Goal: Navigation & Orientation: Find specific page/section

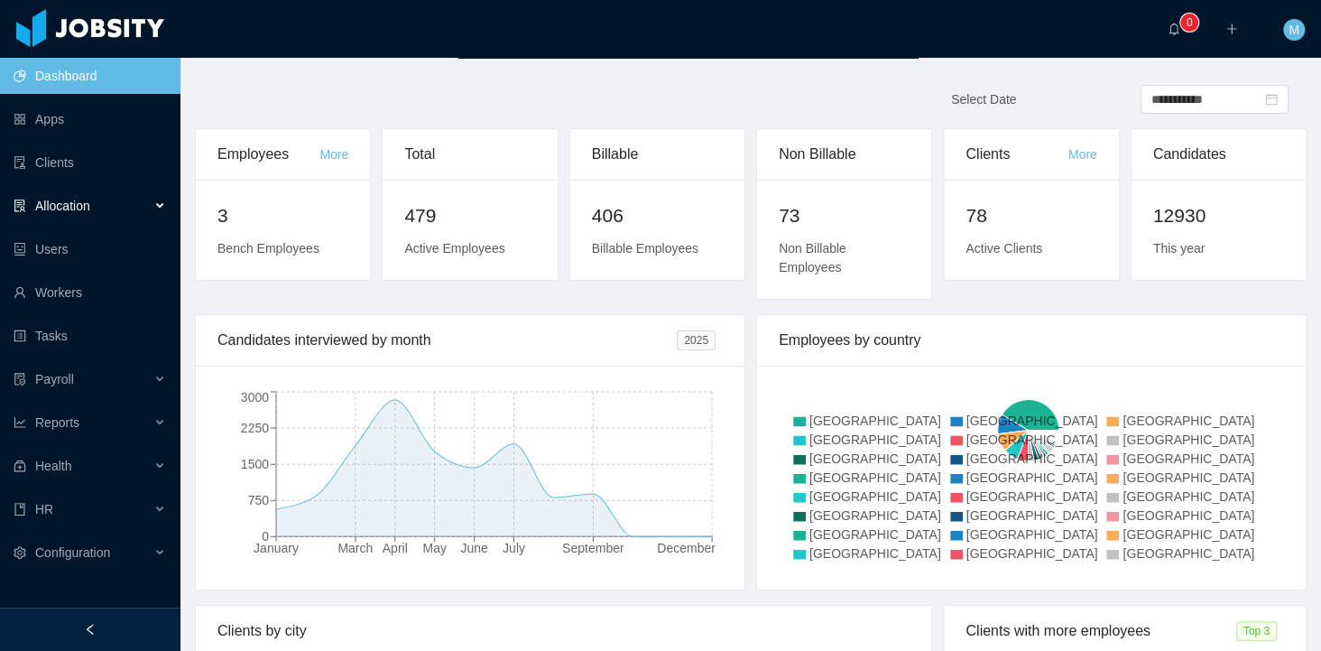
click at [71, 193] on div "Allocation" at bounding box center [90, 206] width 180 height 36
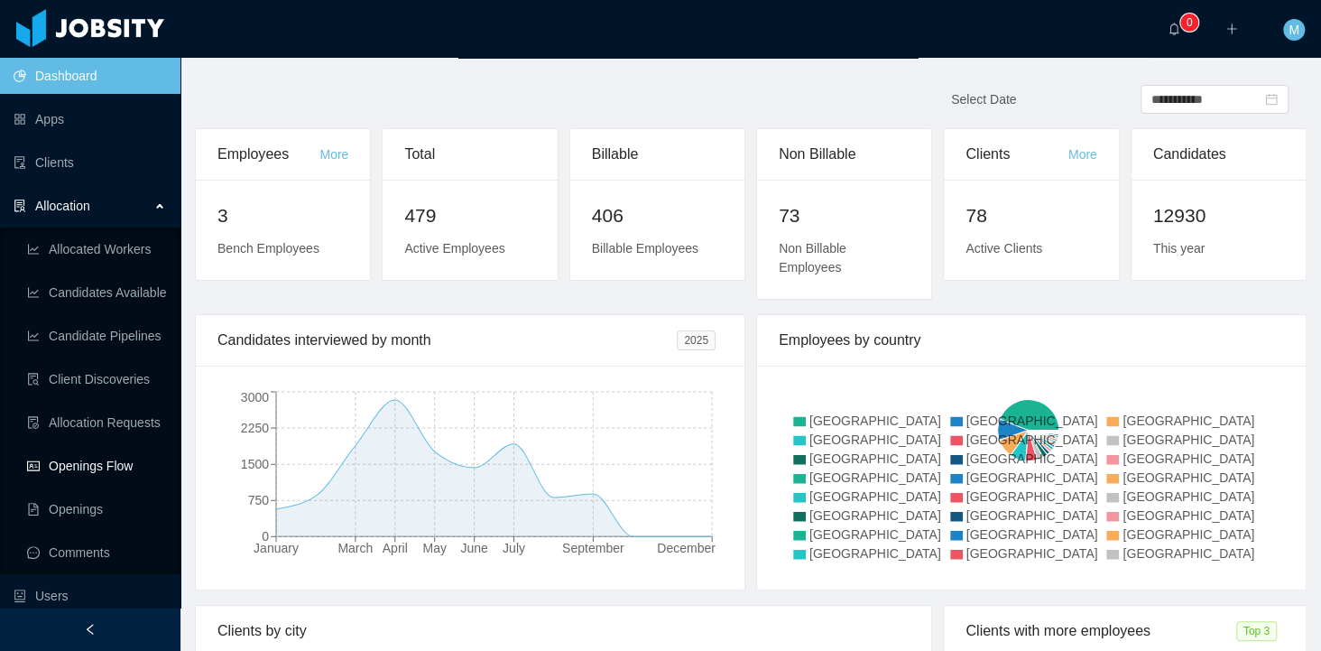
click at [76, 459] on link "Openings Flow" at bounding box center [96, 466] width 139 height 36
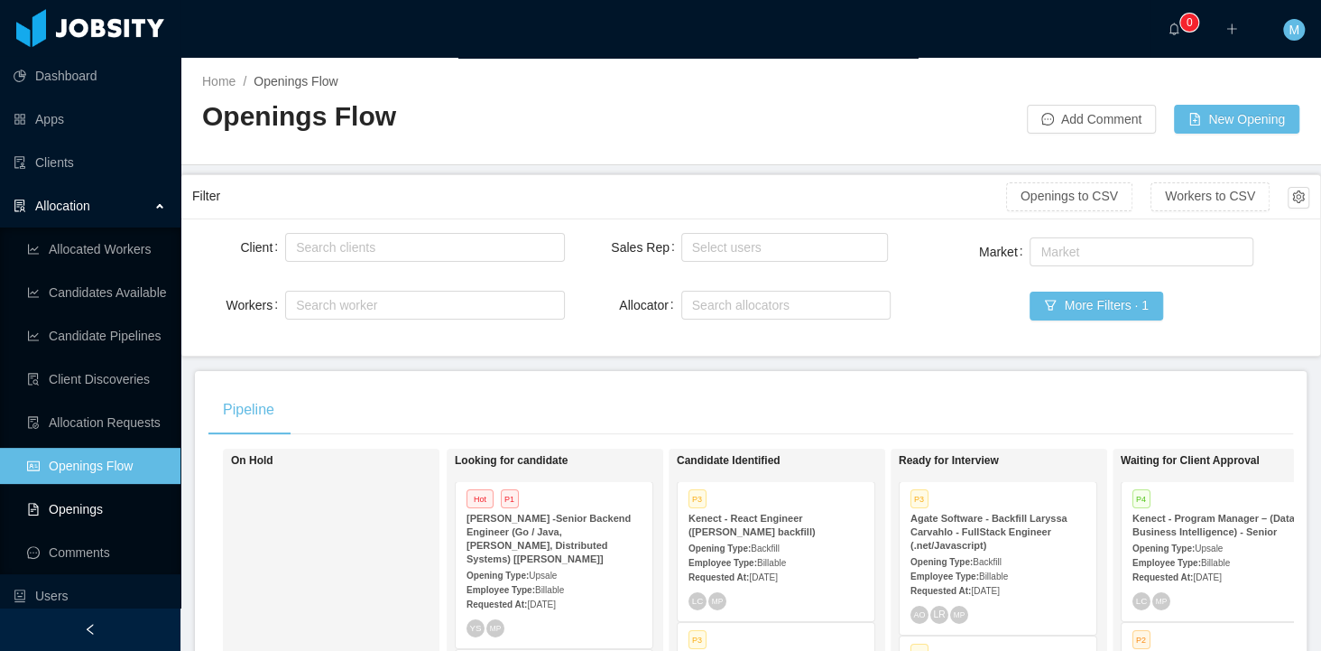
click at [79, 503] on link "Openings" at bounding box center [96, 509] width 139 height 36
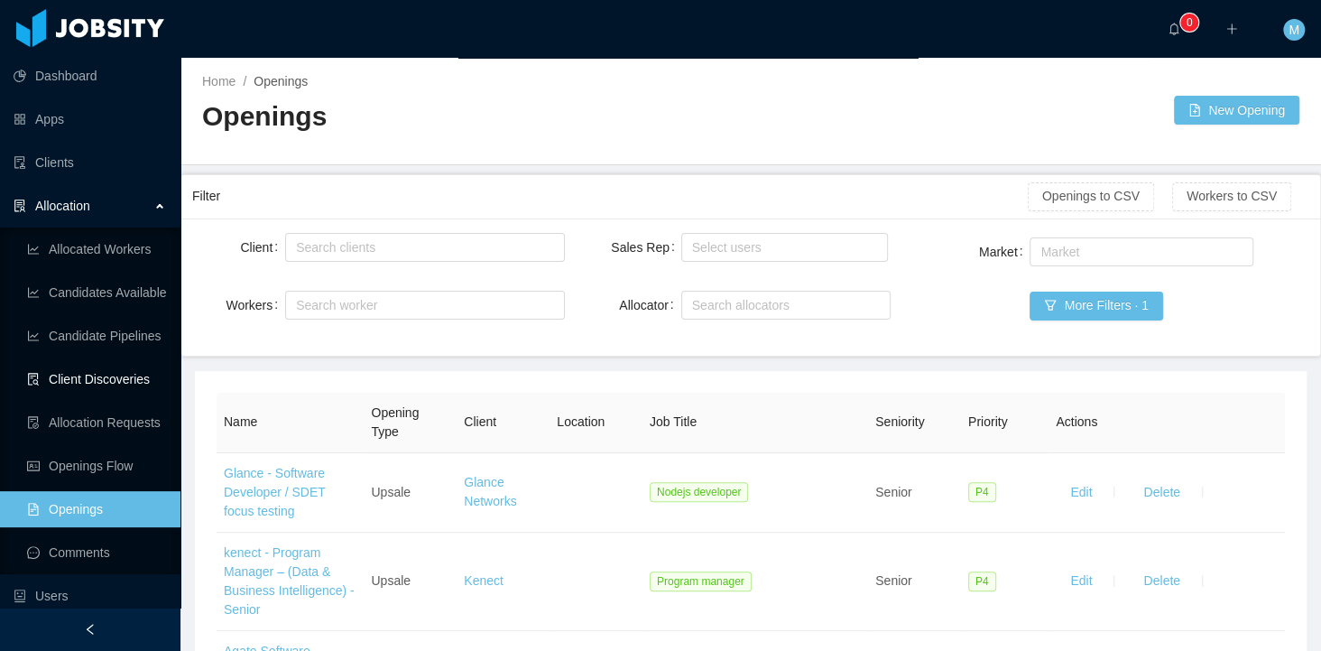
click at [87, 362] on link "Client Discoveries" at bounding box center [96, 379] width 139 height 36
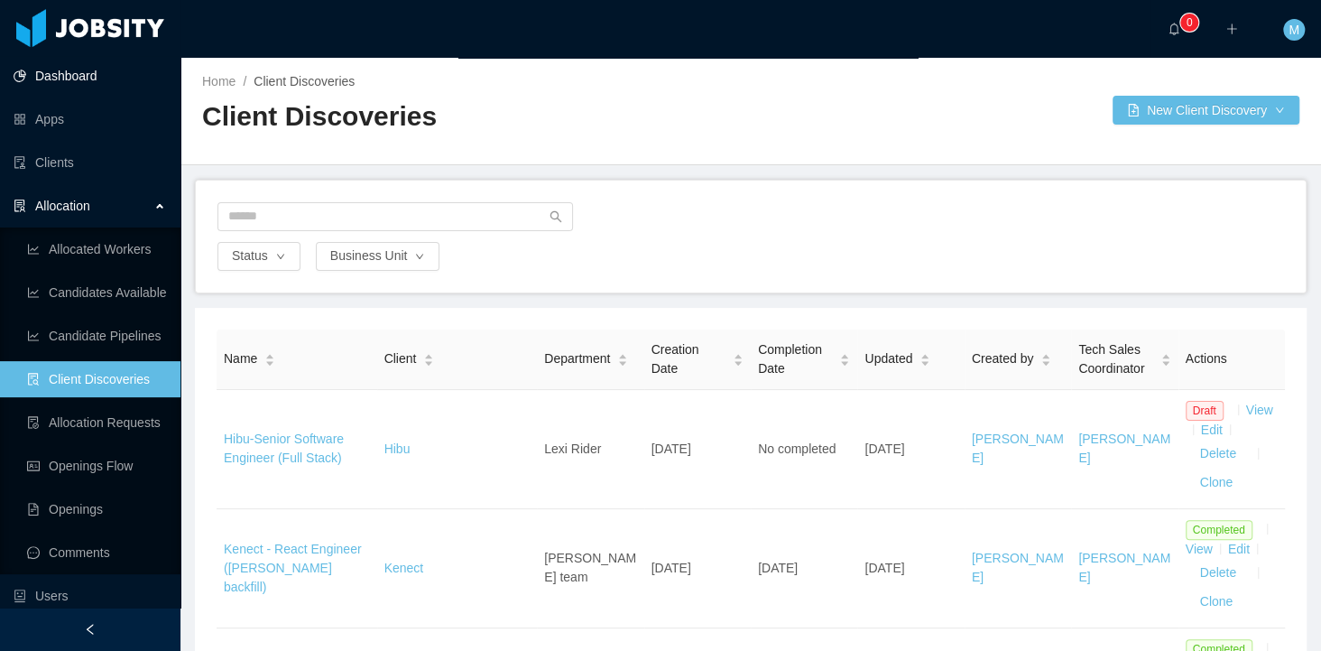
click at [74, 77] on link "Dashboard" at bounding box center [90, 76] width 152 height 36
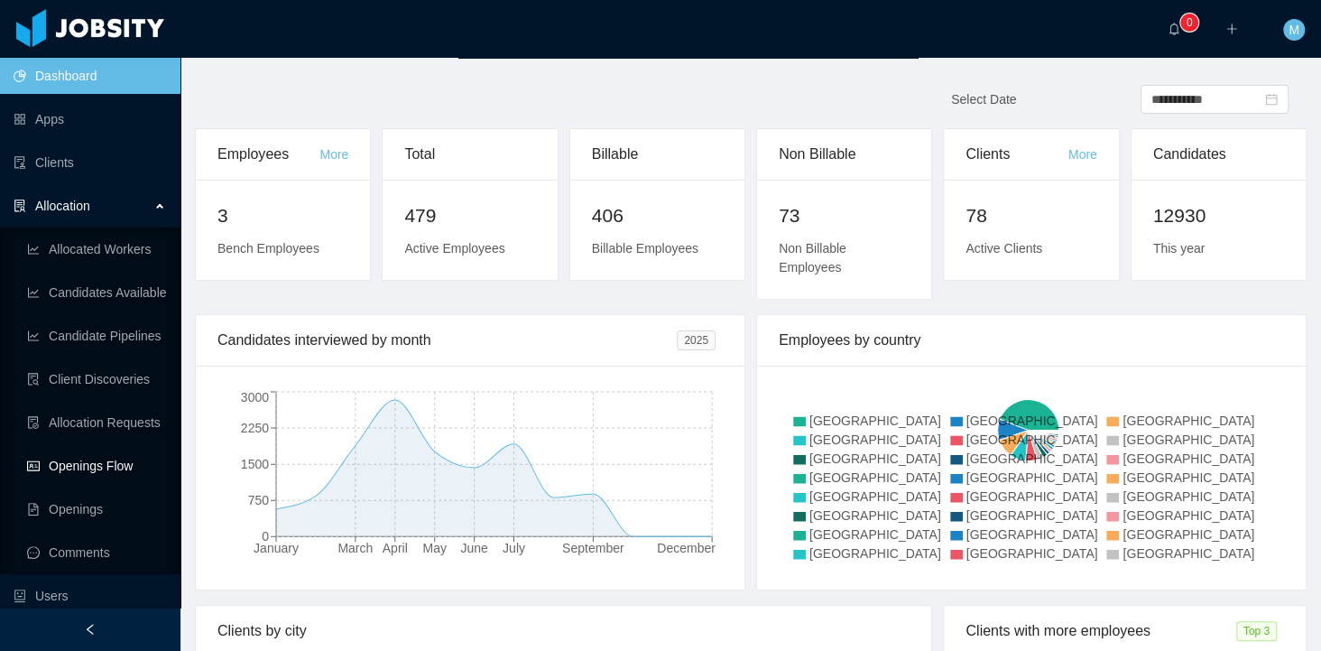
click at [88, 469] on link "Openings Flow" at bounding box center [96, 466] width 139 height 36
